Goal: Register for event/course

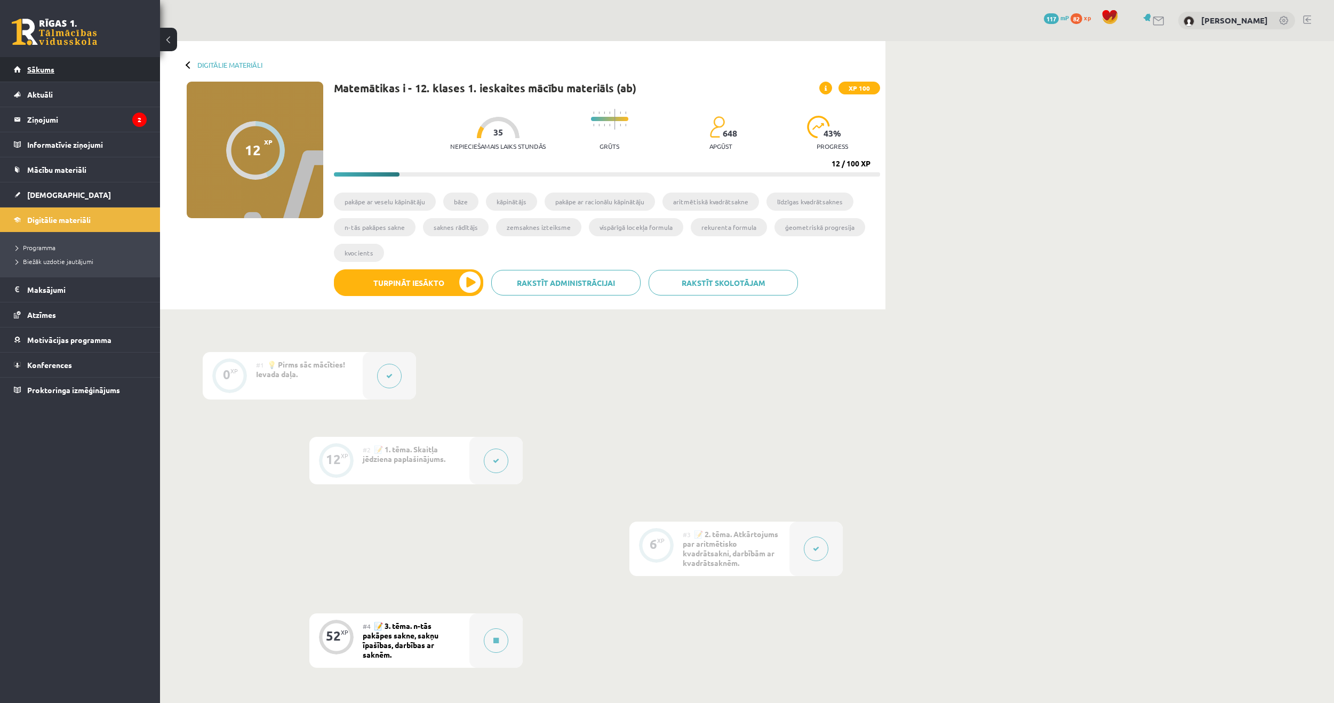
scroll to position [246, 0]
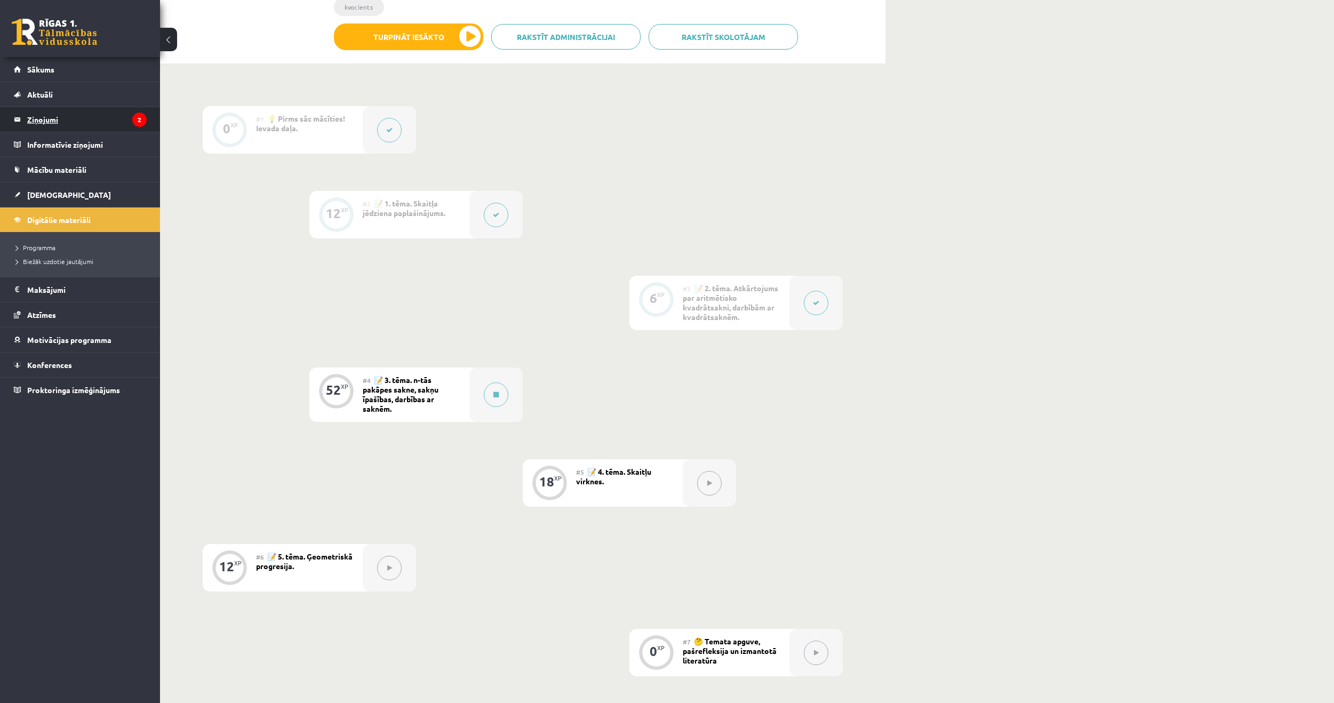
click at [76, 117] on legend "Ziņojumi 2" at bounding box center [87, 119] width 120 height 25
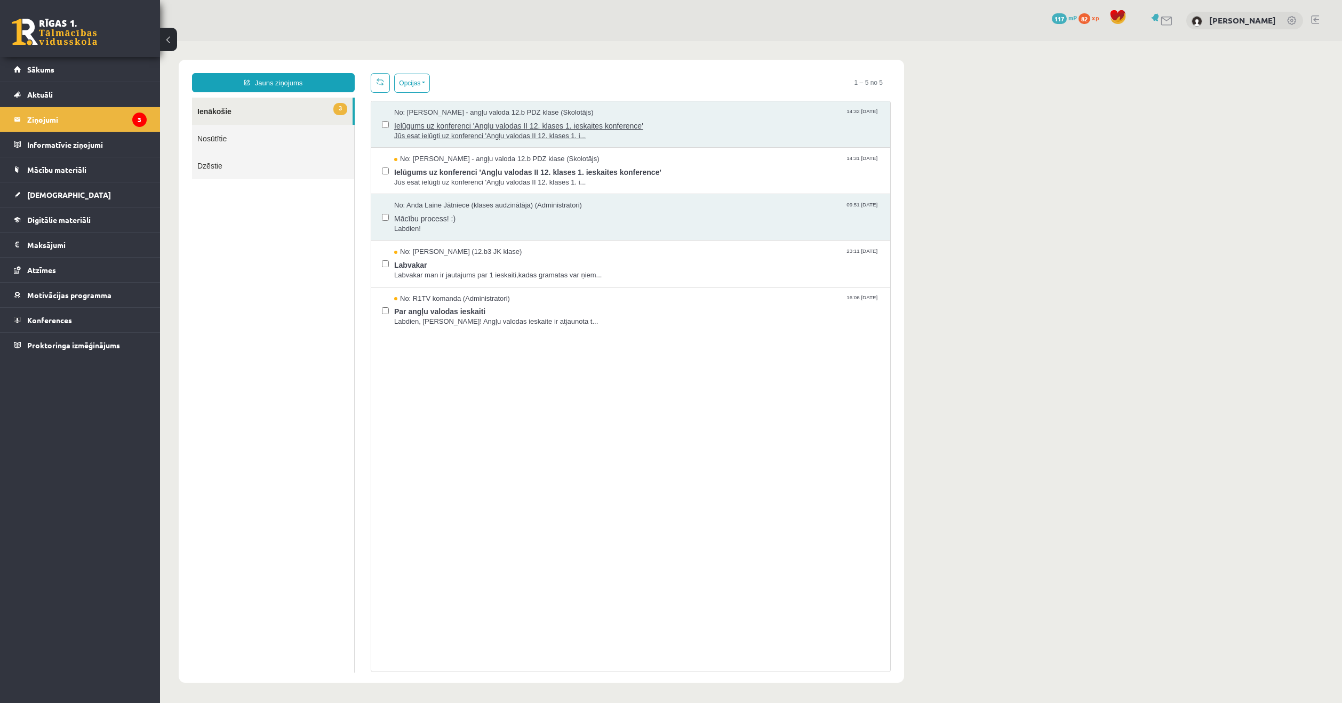
click at [465, 131] on span "Jūs esat ielūgti uz konferenci 'Angļu valodas II 12. klases 1. i..." at bounding box center [636, 136] width 485 height 10
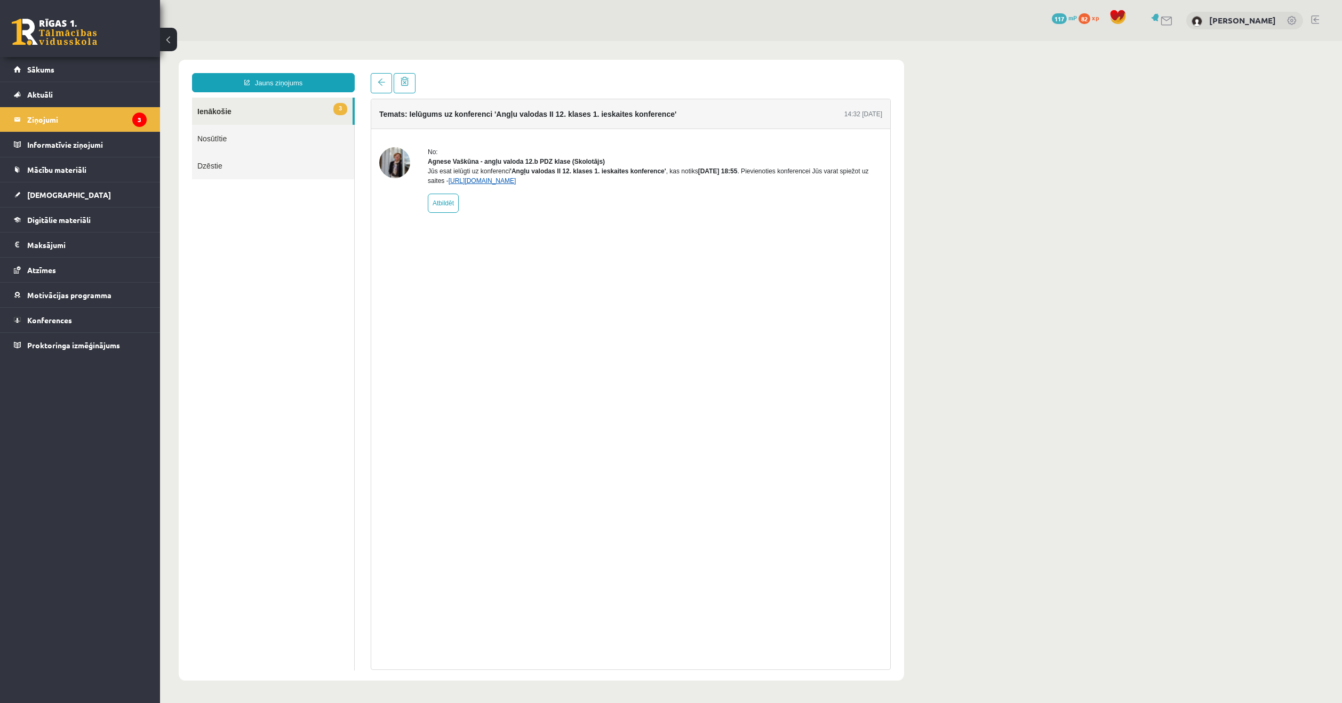
click at [498, 185] on link "https://eskola.r1tv.lv/conferences/4774/join" at bounding box center [483, 180] width 68 height 7
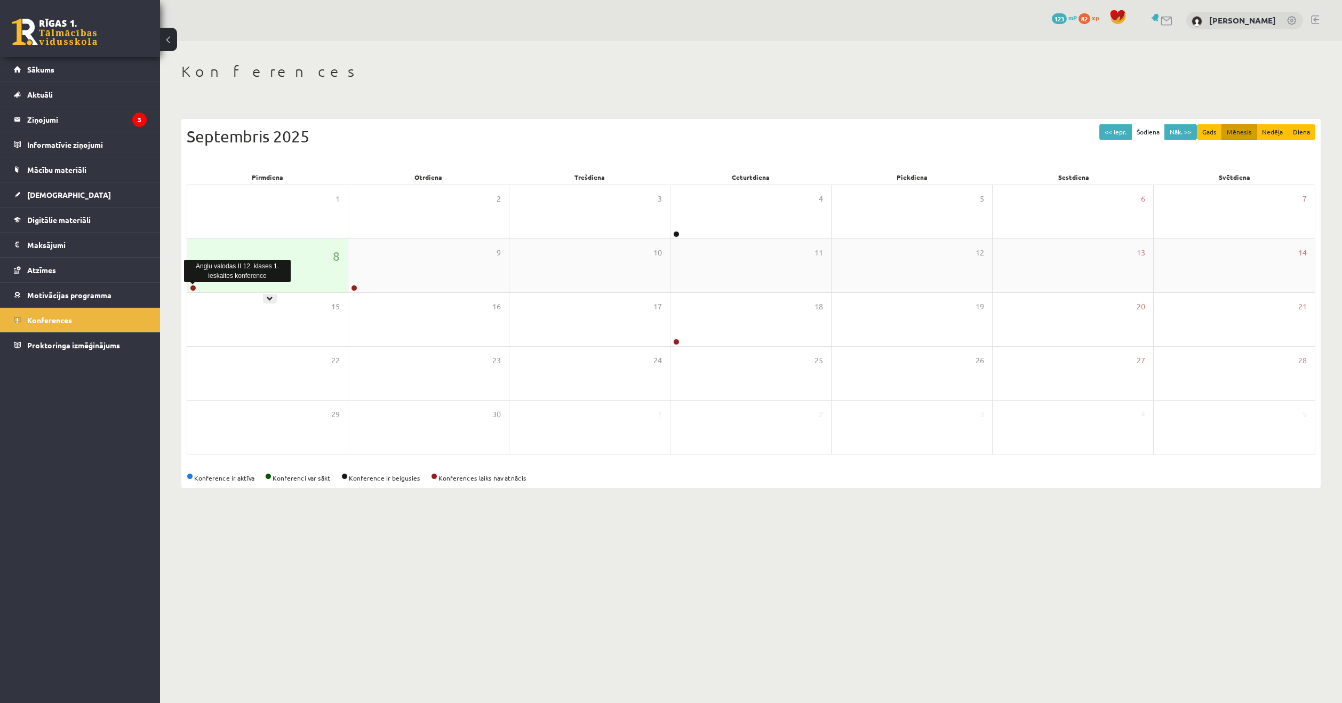
click at [194, 287] on link at bounding box center [193, 288] width 6 height 6
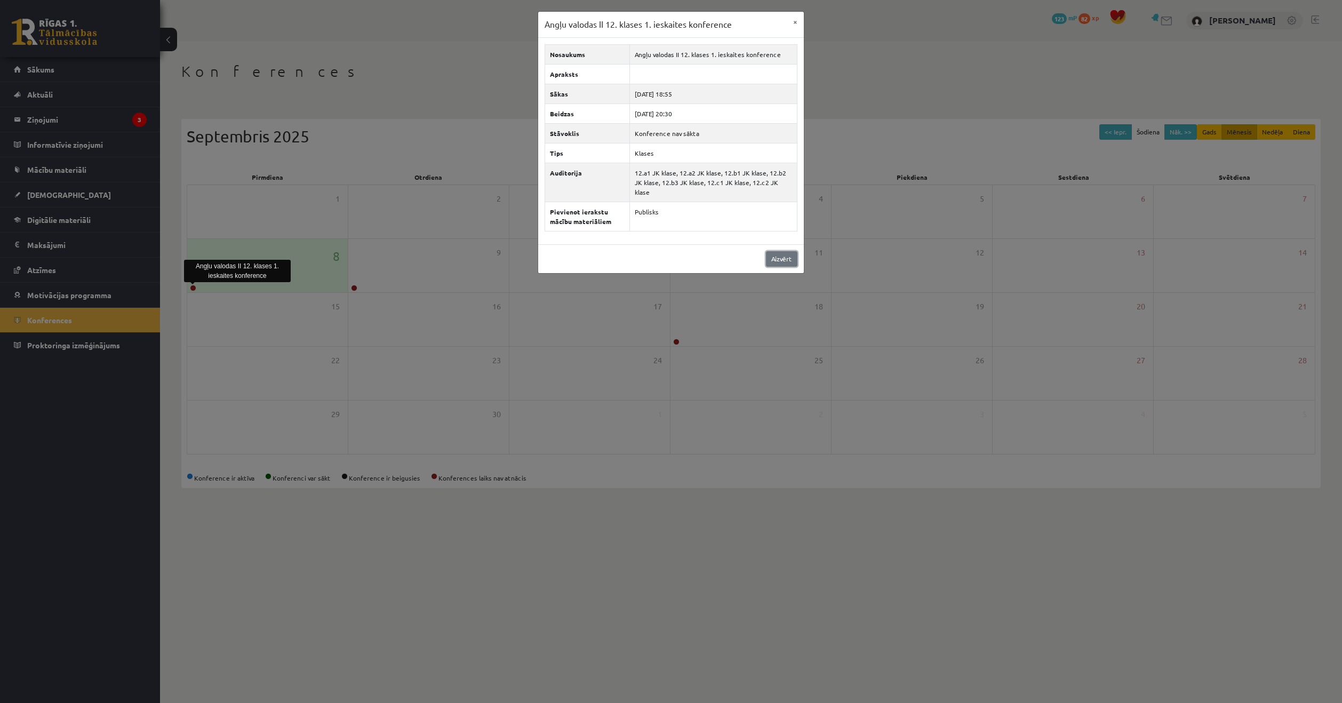
click at [783, 251] on link "Aizvērt" at bounding box center [781, 258] width 31 height 15
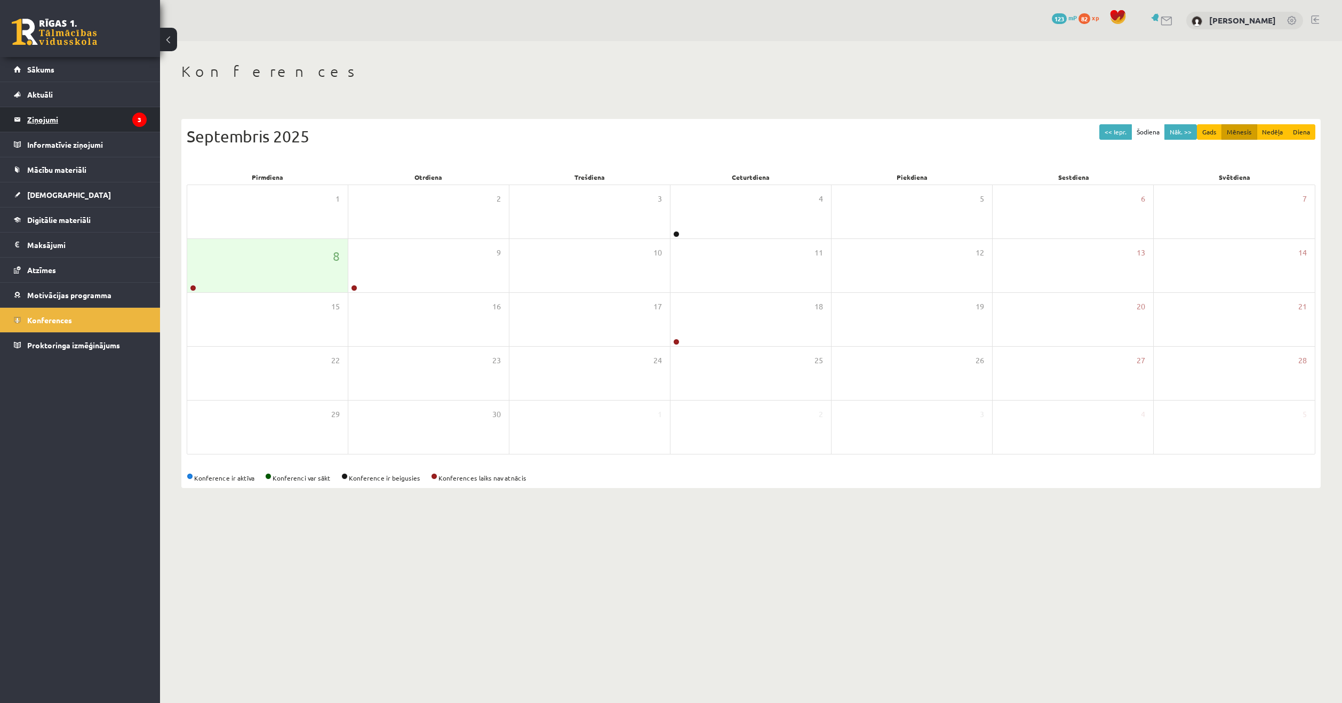
click at [75, 120] on legend "Ziņojumi 3" at bounding box center [87, 119] width 120 height 25
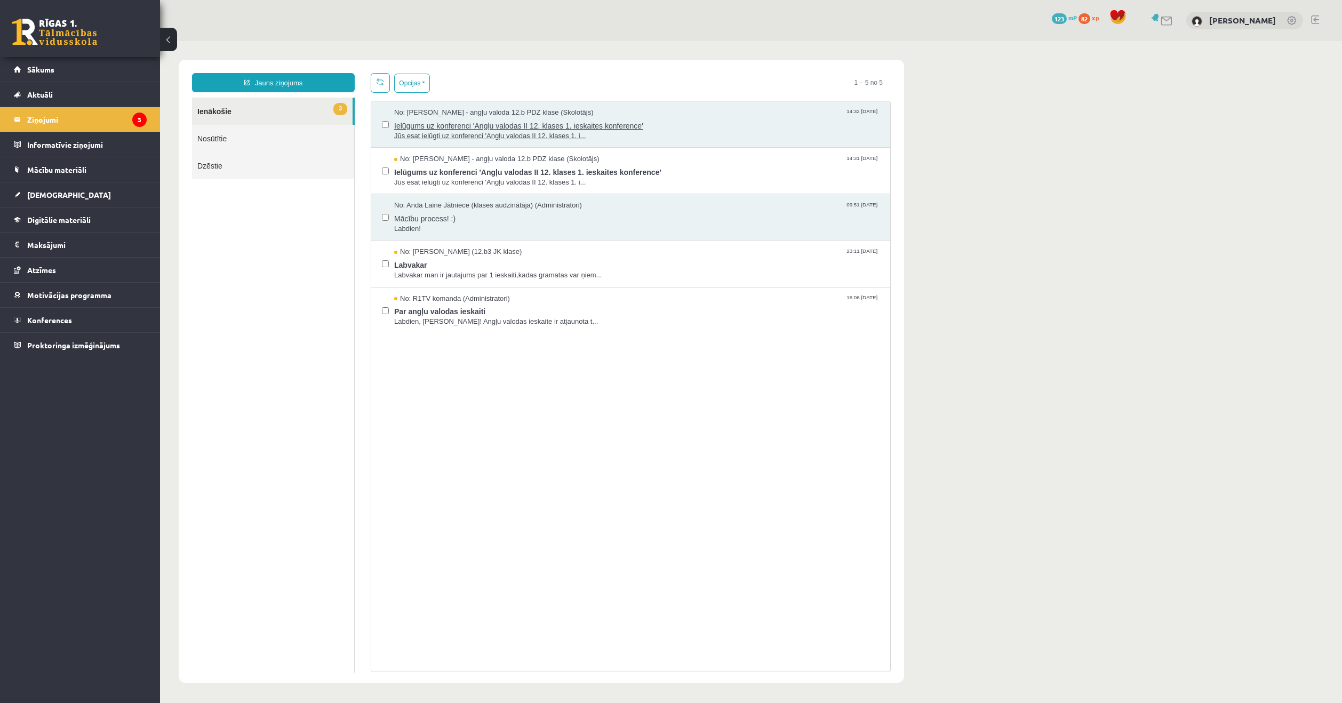
click at [495, 131] on span "Jūs esat ielūgti uz konferenci 'Angļu valodas II 12. klases 1. i..." at bounding box center [636, 136] width 485 height 10
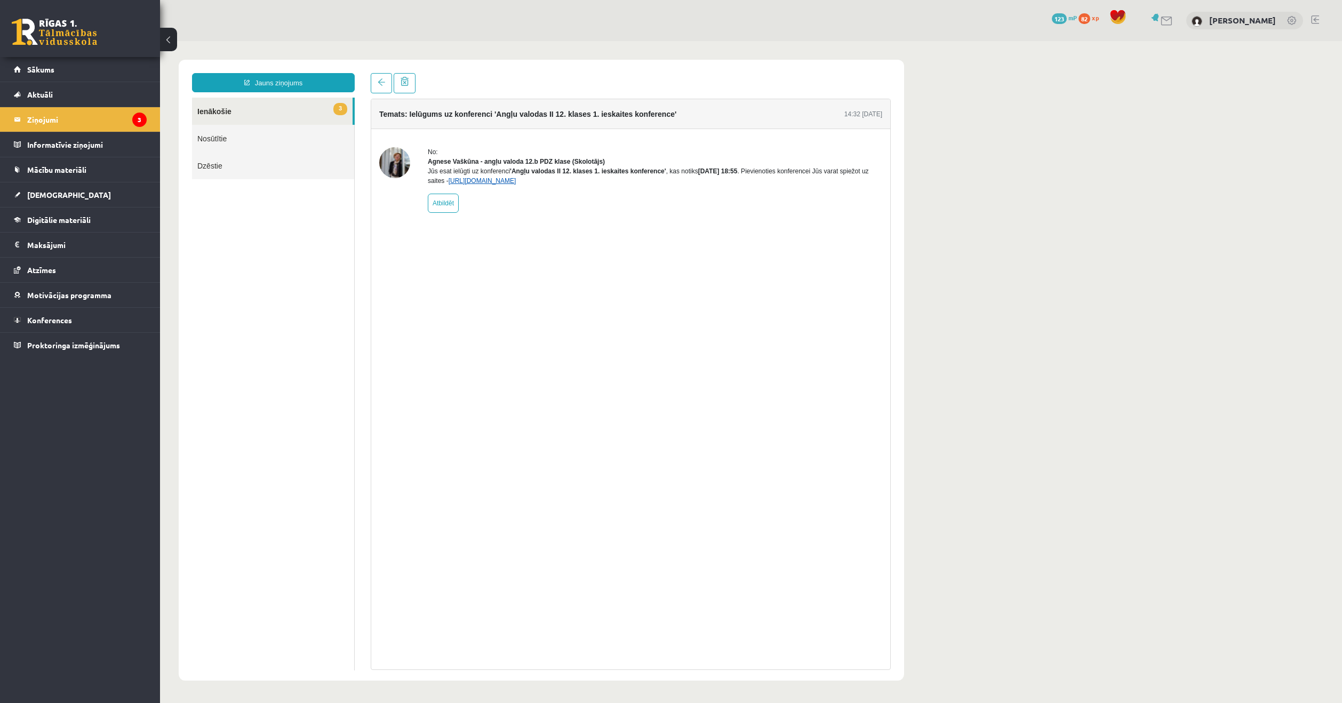
click at [494, 185] on link "https://eskola.r1tv.lv/conferences/4774/join" at bounding box center [483, 180] width 68 height 7
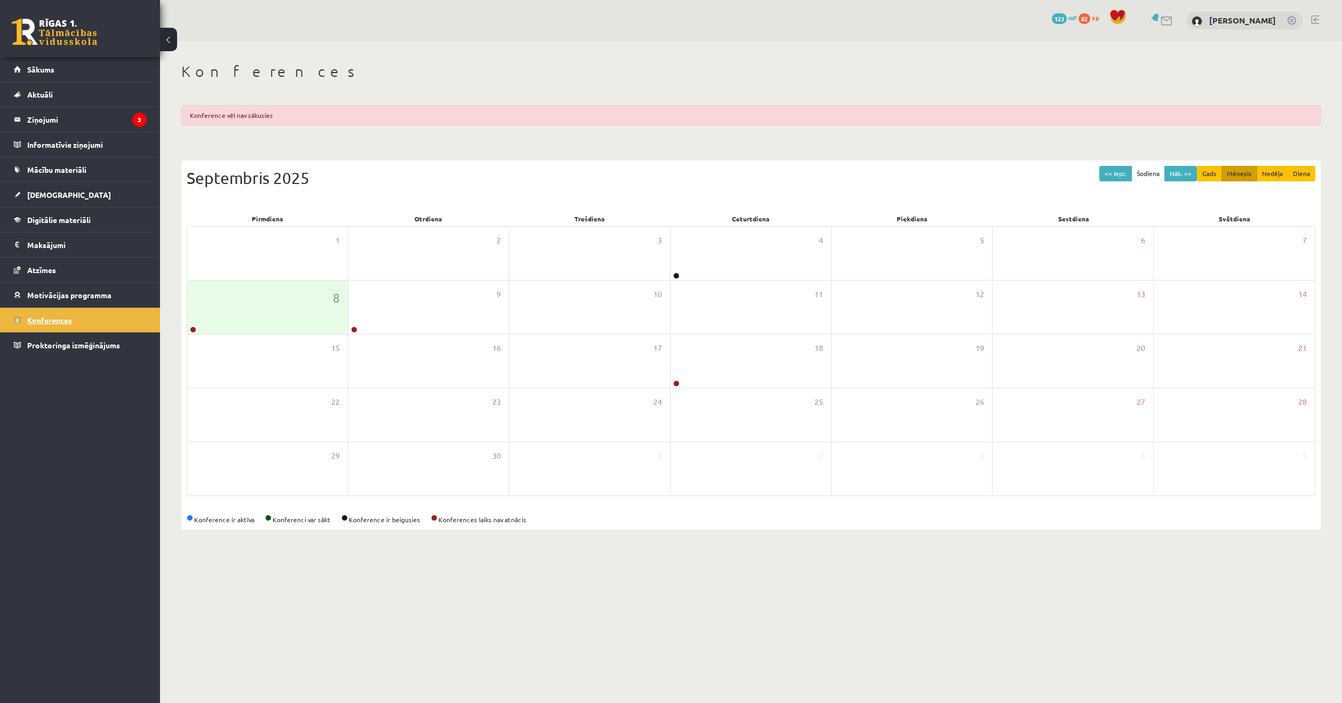
click at [52, 321] on span "Konferences" at bounding box center [49, 320] width 45 height 10
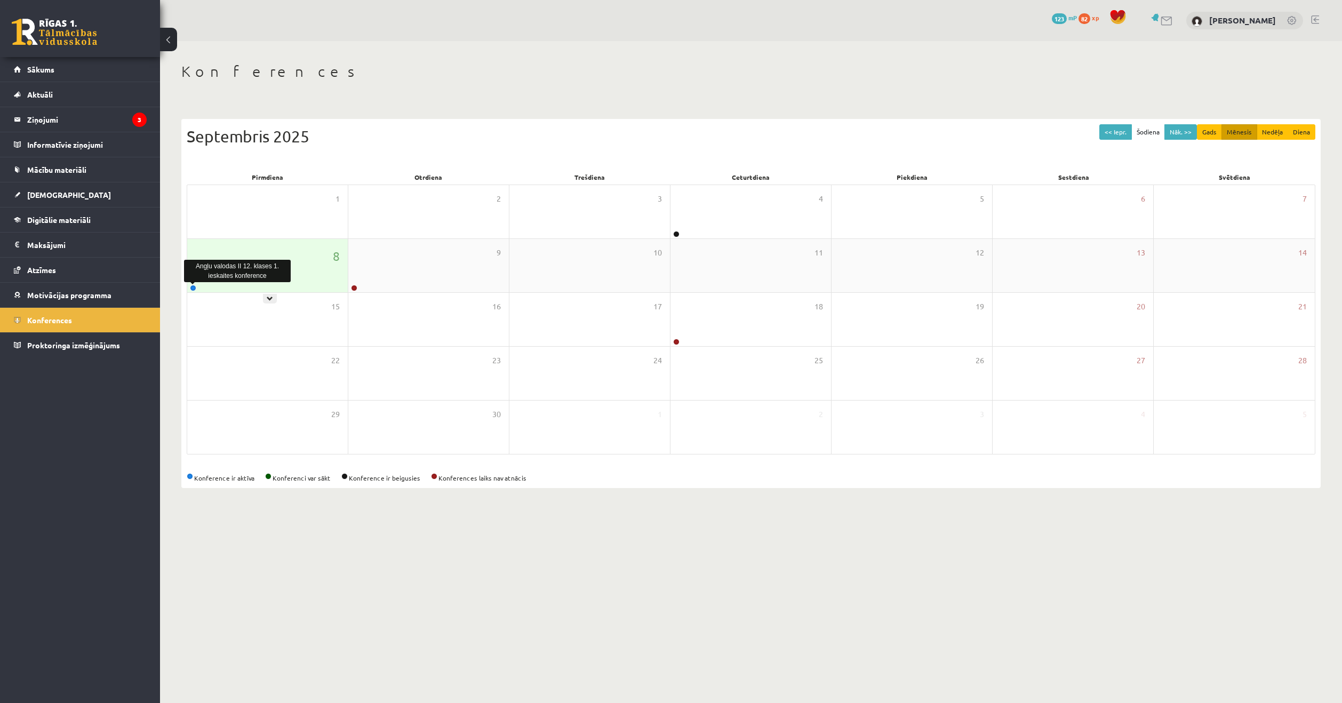
click at [193, 288] on link at bounding box center [193, 288] width 6 height 6
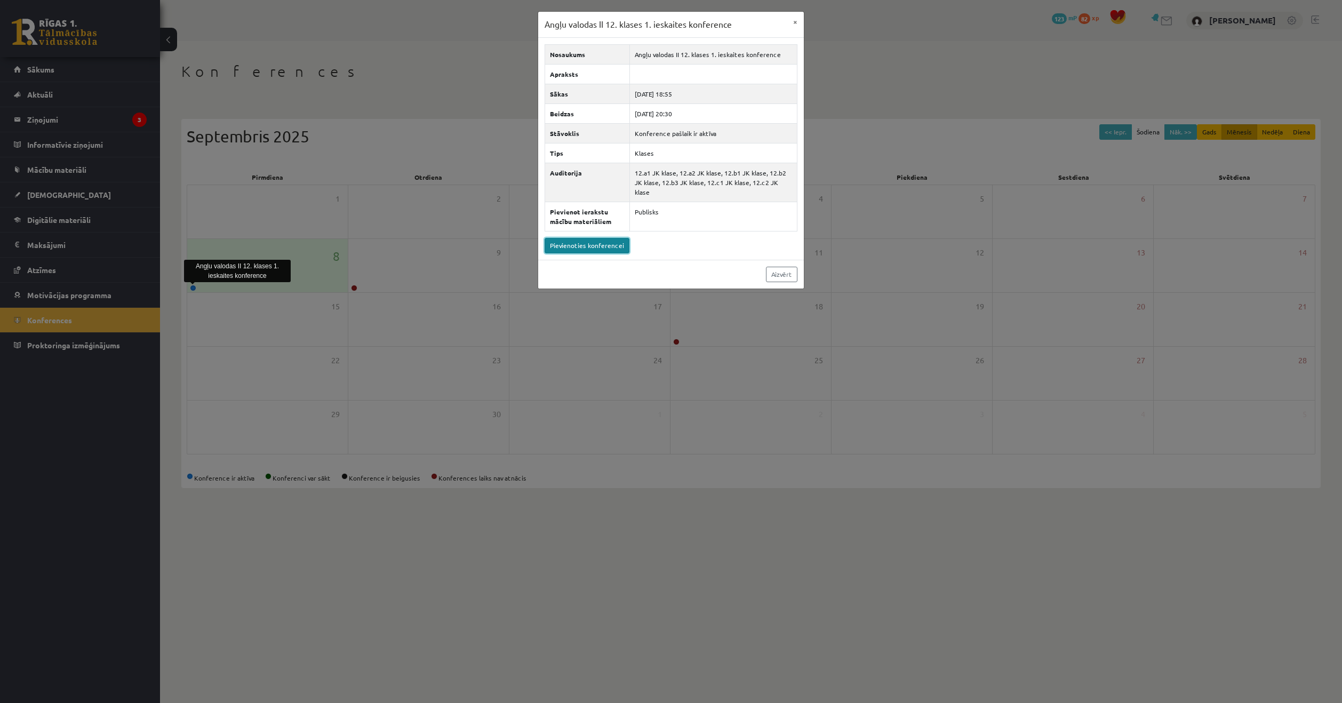
click at [590, 238] on link "Pievienoties konferencei" at bounding box center [587, 245] width 85 height 15
